Goal: Information Seeking & Learning: Learn about a topic

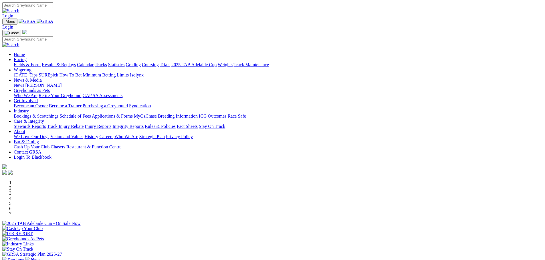
click at [76, 62] on link "Results & Replays" at bounding box center [59, 64] width 34 height 5
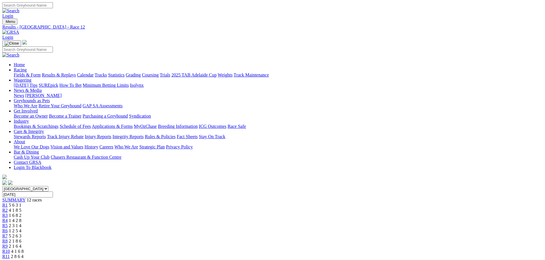
click at [41, 73] on link "Fields & Form" at bounding box center [27, 75] width 27 height 5
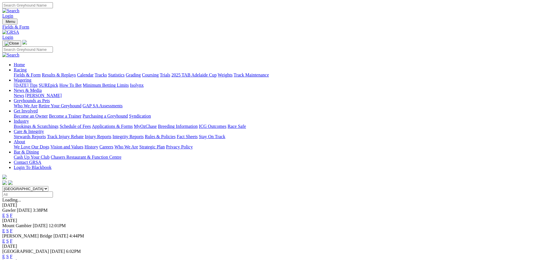
click at [13, 213] on link "F" at bounding box center [11, 215] width 3 height 5
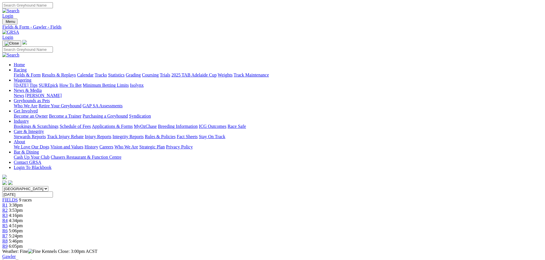
click at [41, 73] on link "Fields & Form" at bounding box center [27, 75] width 27 height 5
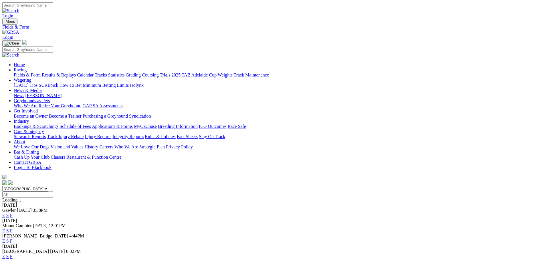
click at [5, 213] on link "E" at bounding box center [3, 215] width 3 height 5
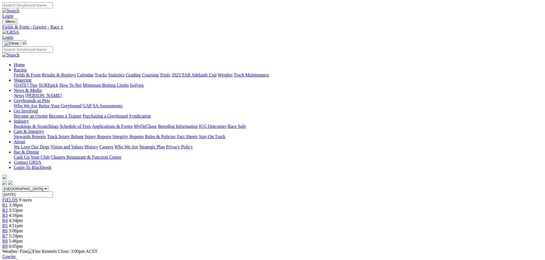
click at [330, 229] on div "R6 5:06pm" at bounding box center [272, 231] width 540 height 5
click at [8, 234] on link "R7" at bounding box center [4, 236] width 5 height 5
click at [8, 239] on span "R8" at bounding box center [4, 241] width 5 height 5
